Goal: Download file/media

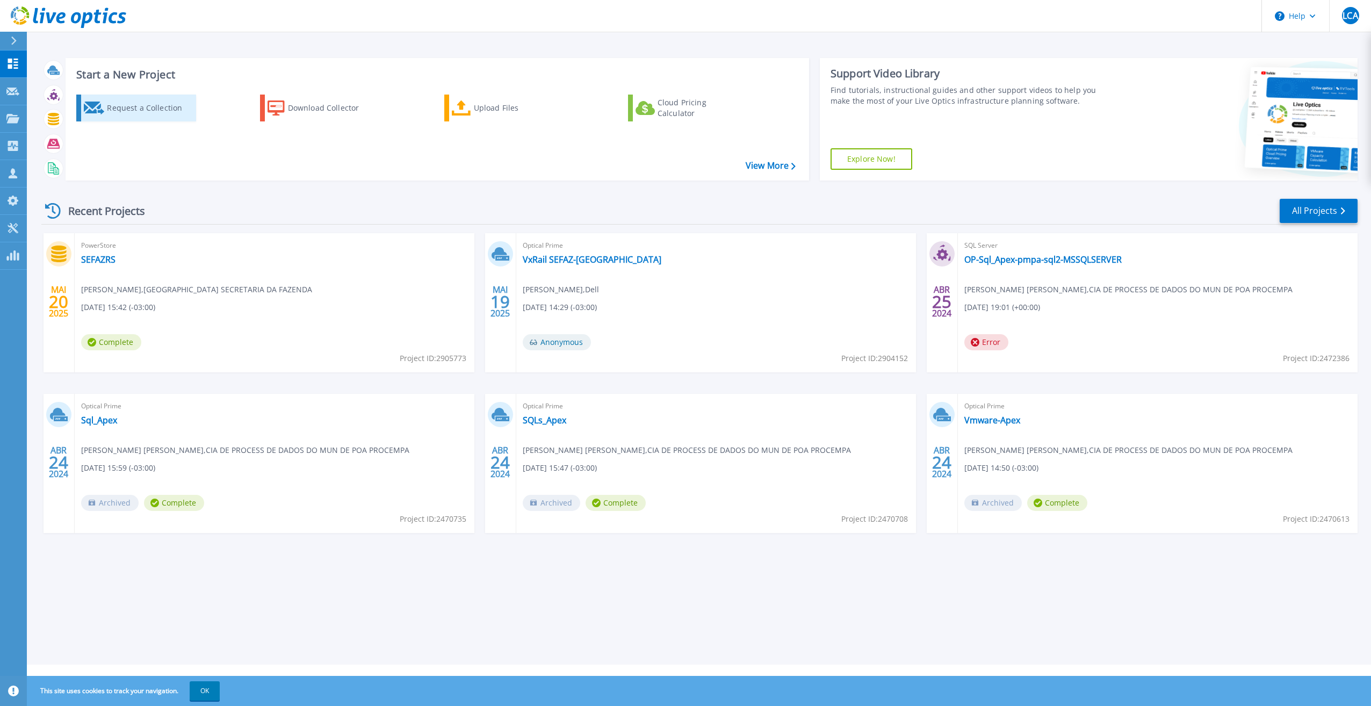
click at [144, 108] on div "Request a Collection" at bounding box center [150, 107] width 86 height 21
click at [57, 147] on icon at bounding box center [53, 144] width 12 height 12
click at [54, 139] on icon at bounding box center [53, 144] width 12 height 12
click at [52, 141] on icon at bounding box center [53, 144] width 12 height 10
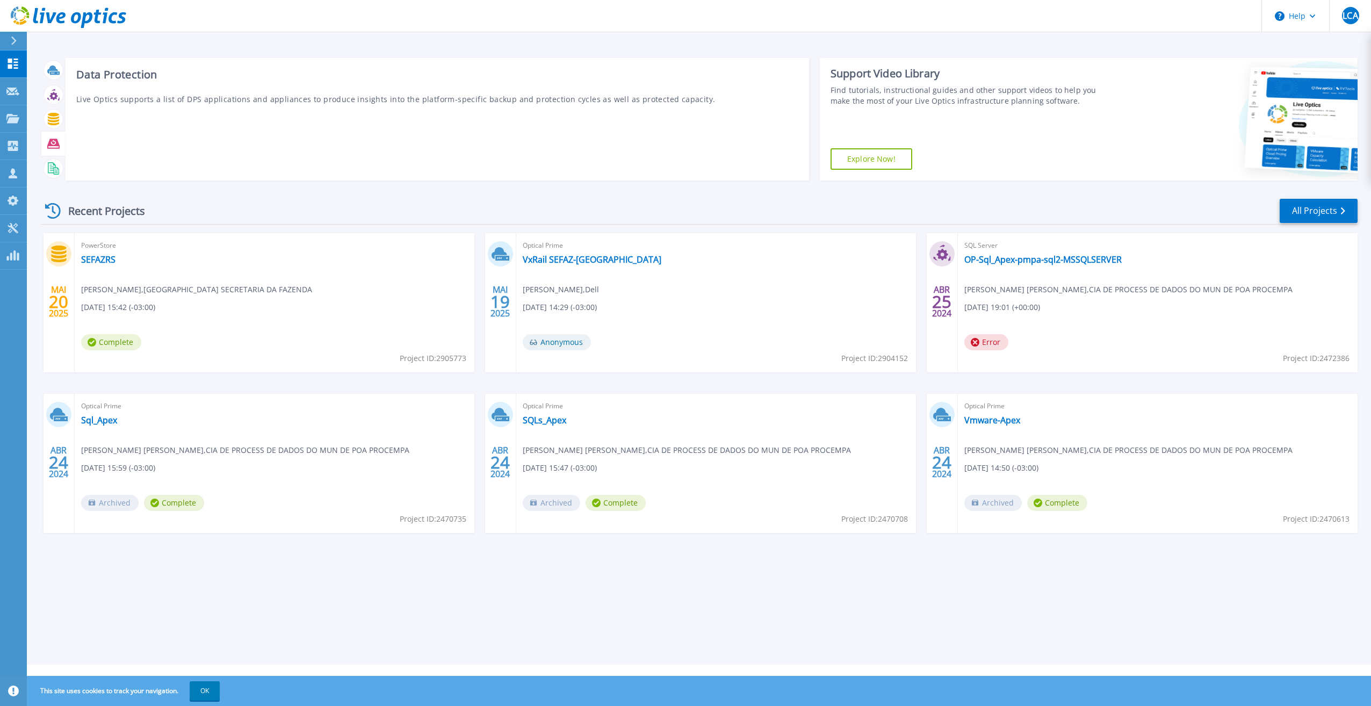
click at [52, 141] on icon at bounding box center [53, 144] width 12 height 10
click at [54, 145] on icon at bounding box center [53, 144] width 12 height 12
click at [326, 106] on div "Download Collector" at bounding box center [331, 107] width 86 height 21
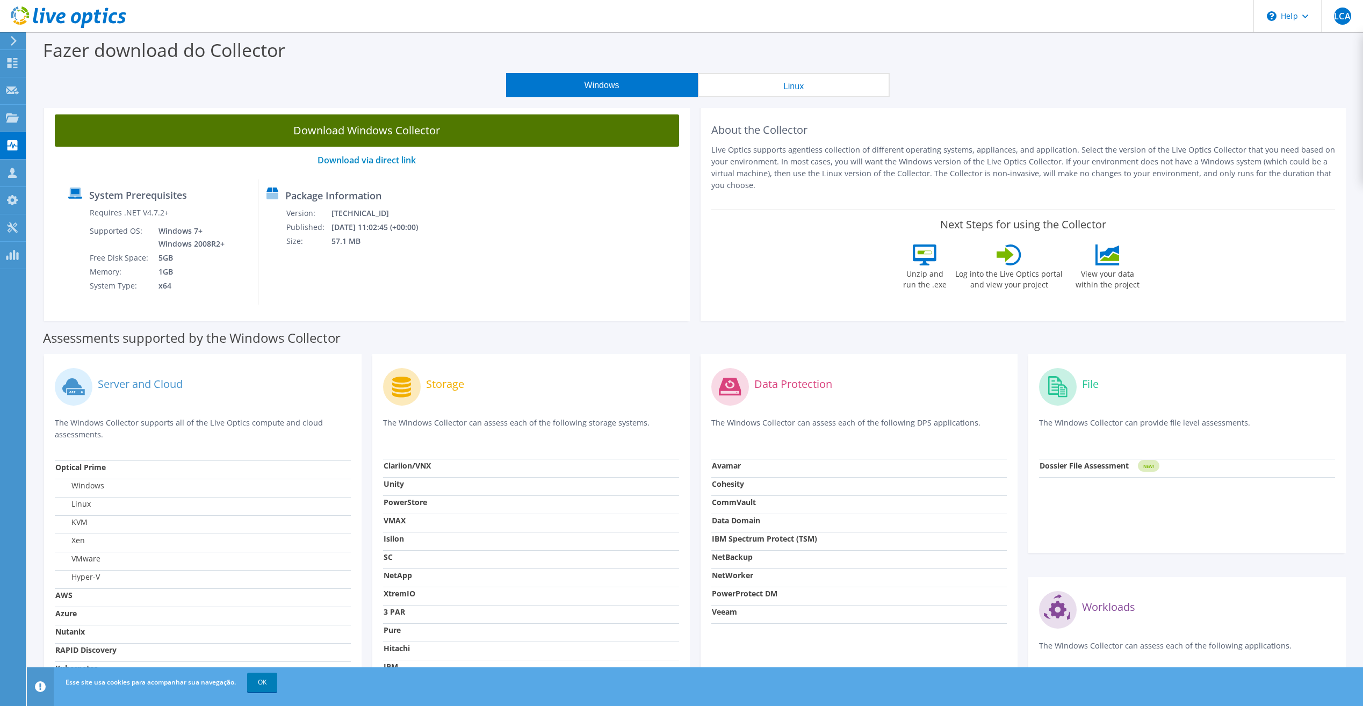
click at [348, 129] on link "Download Windows Collector" at bounding box center [367, 130] width 624 height 32
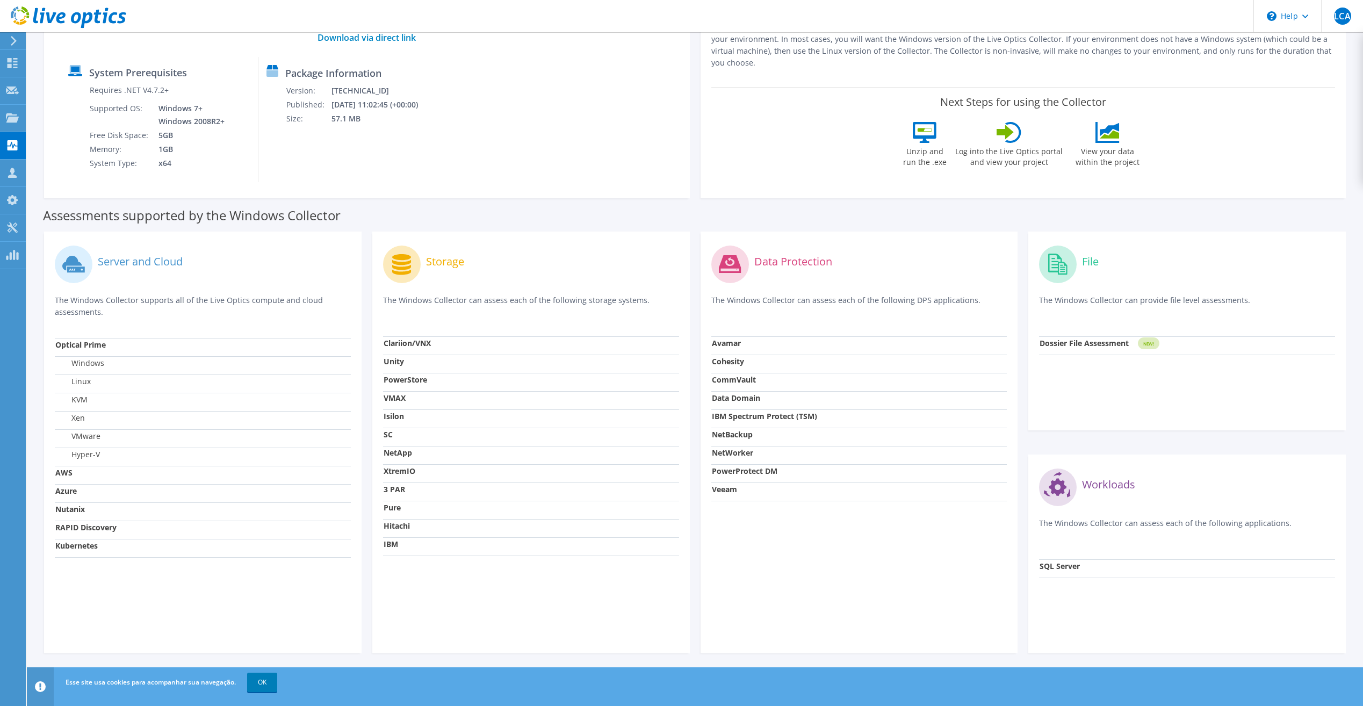
scroll to position [125, 0]
